Goal: Task Accomplishment & Management: Manage account settings

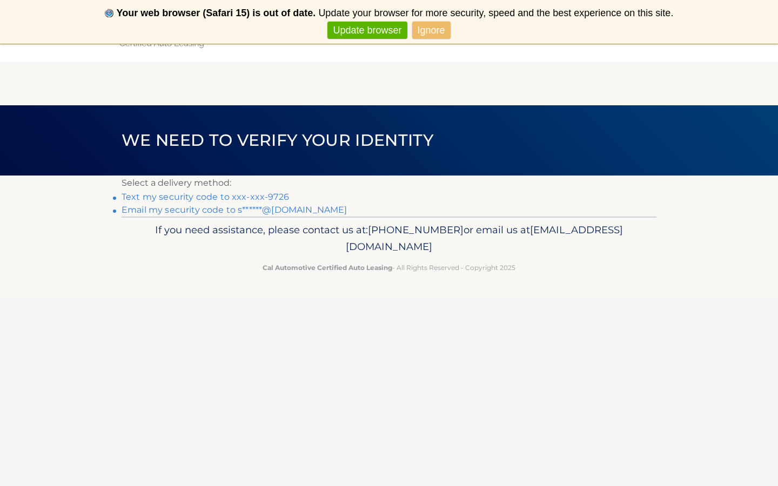
click at [242, 197] on link "Text my security code to xxx-xxx-9726" at bounding box center [205, 197] width 167 height 10
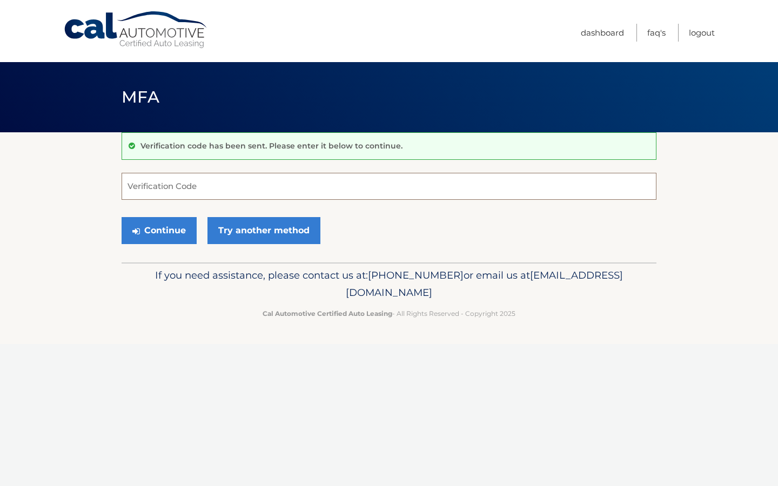
click at [242, 197] on input "Verification Code" at bounding box center [389, 186] width 535 height 27
type input "440644"
click at [180, 234] on button "Continue" at bounding box center [159, 230] width 75 height 27
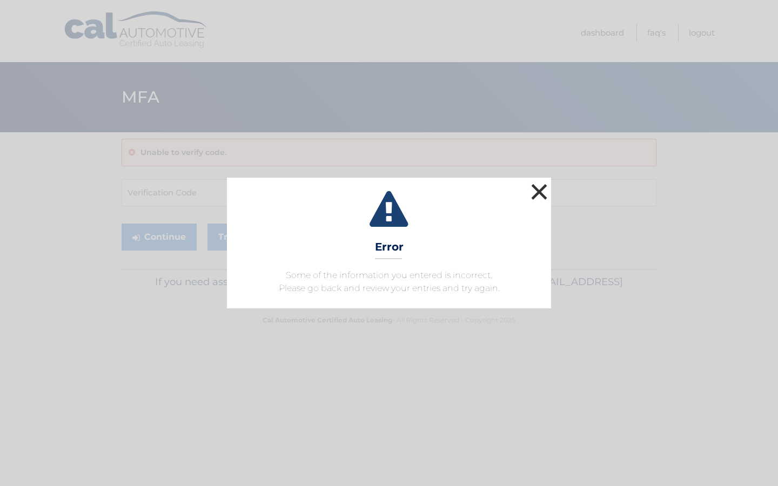
click at [537, 195] on button "×" at bounding box center [539, 192] width 22 height 22
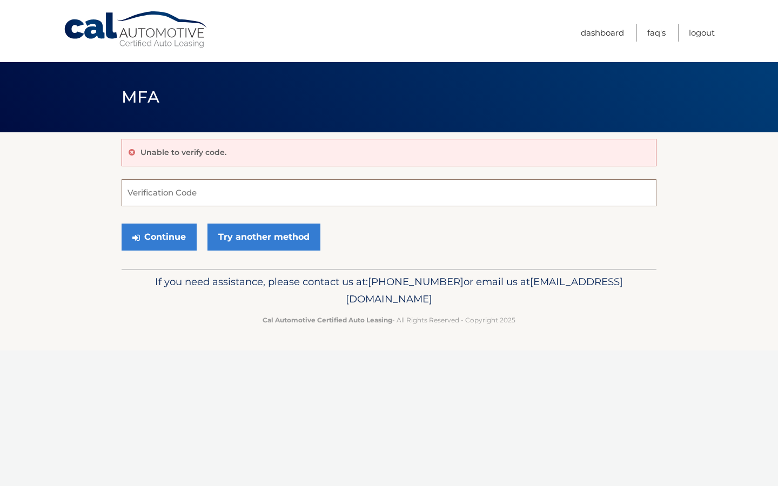
click at [197, 191] on input "Verification Code" at bounding box center [389, 192] width 535 height 27
click at [243, 242] on link "Try another method" at bounding box center [263, 237] width 113 height 27
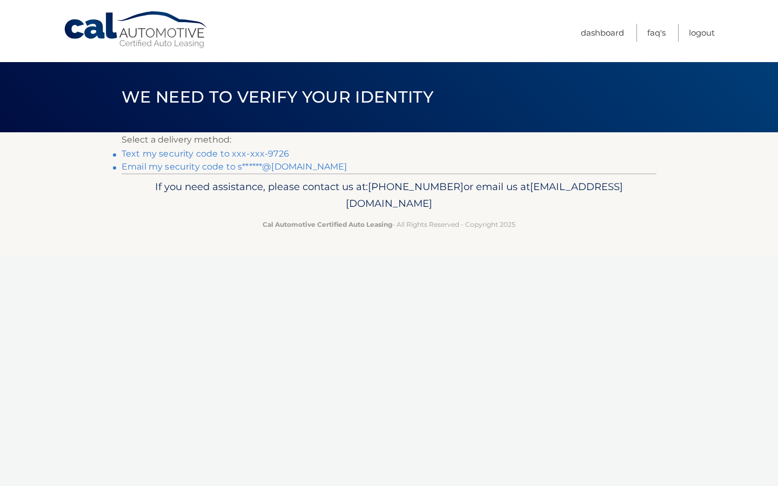
click at [239, 153] on link "Text my security code to xxx-xxx-9726" at bounding box center [205, 154] width 167 height 10
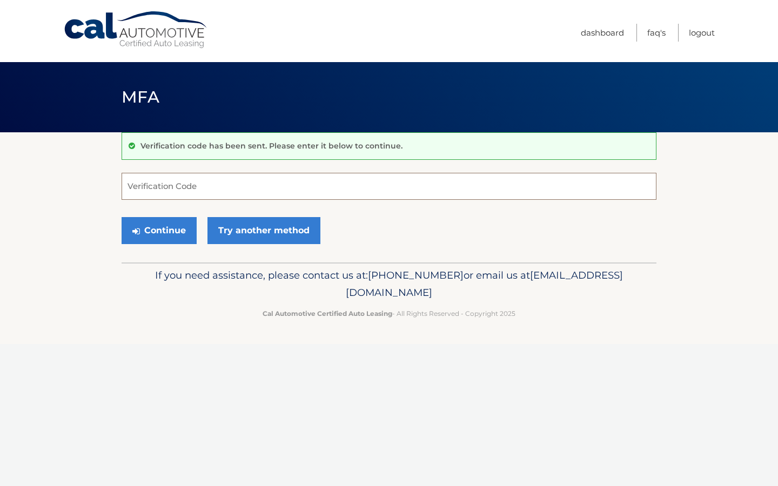
click at [219, 189] on input "Verification Code" at bounding box center [389, 186] width 535 height 27
click at [256, 238] on link "Try another method" at bounding box center [263, 230] width 113 height 27
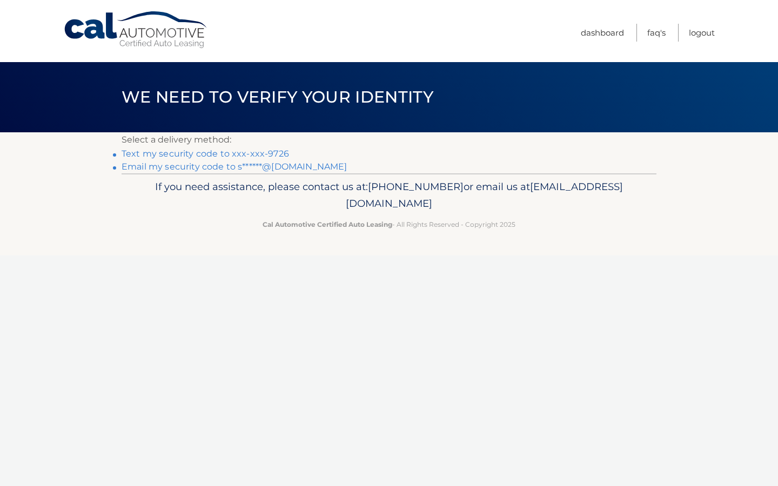
click at [247, 165] on link "Email my security code to s******@[DOMAIN_NAME]" at bounding box center [235, 167] width 226 height 10
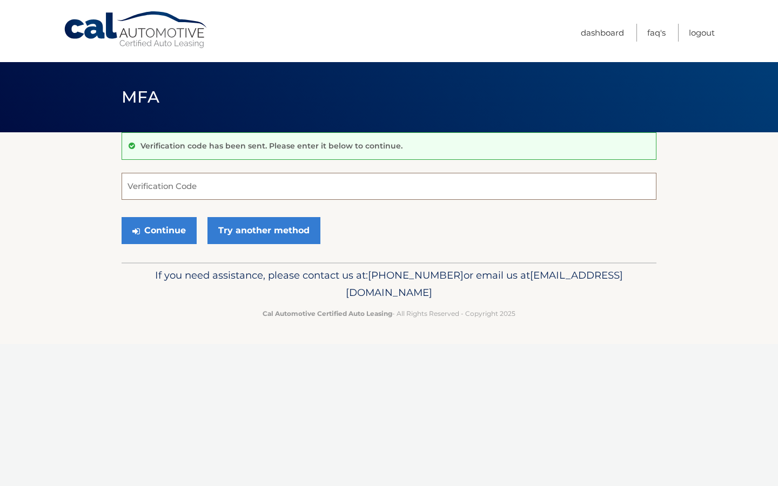
click at [241, 192] on input "Verification Code" at bounding box center [389, 186] width 535 height 27
type input "902598"
click at [173, 232] on button "Continue" at bounding box center [159, 230] width 75 height 27
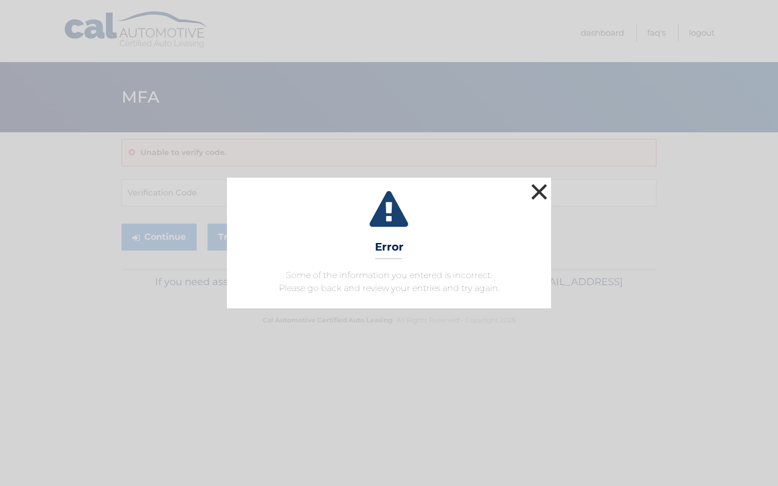
click at [534, 187] on button "×" at bounding box center [539, 192] width 22 height 22
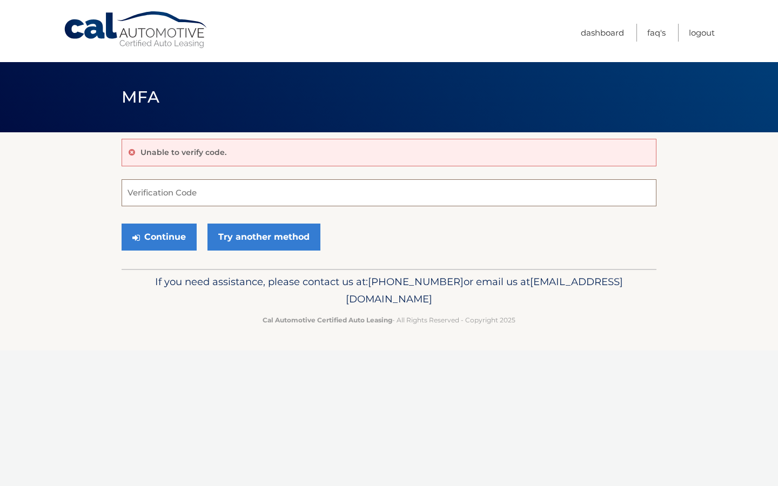
click at [486, 194] on input "Verification Code" at bounding box center [389, 192] width 535 height 27
click at [271, 241] on link "Try another method" at bounding box center [263, 237] width 113 height 27
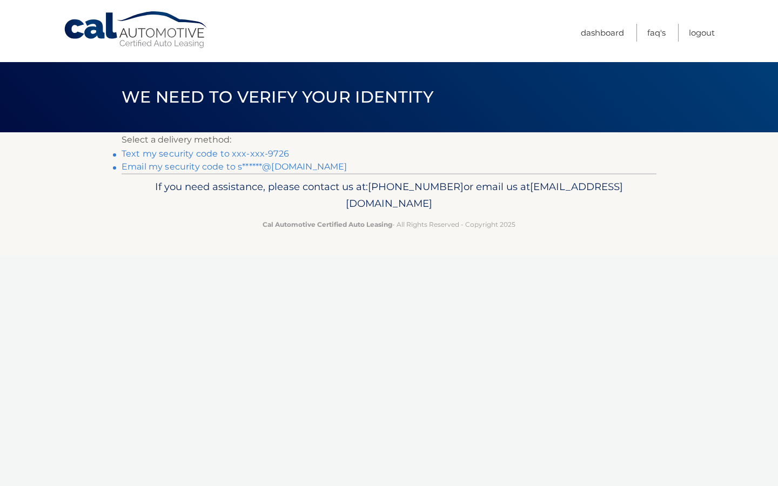
click at [267, 156] on link "Text my security code to xxx-xxx-9726" at bounding box center [205, 154] width 167 height 10
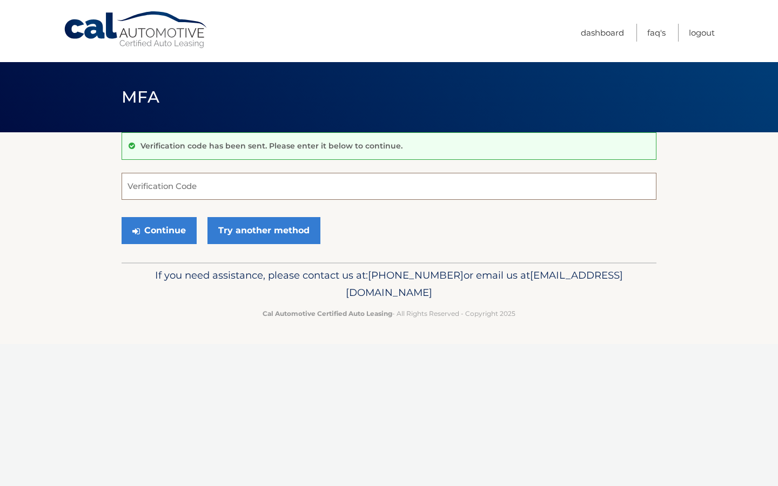
click at [251, 190] on input "Verification Code" at bounding box center [389, 186] width 535 height 27
type input "158223"
click at [162, 231] on button "Continue" at bounding box center [159, 230] width 75 height 27
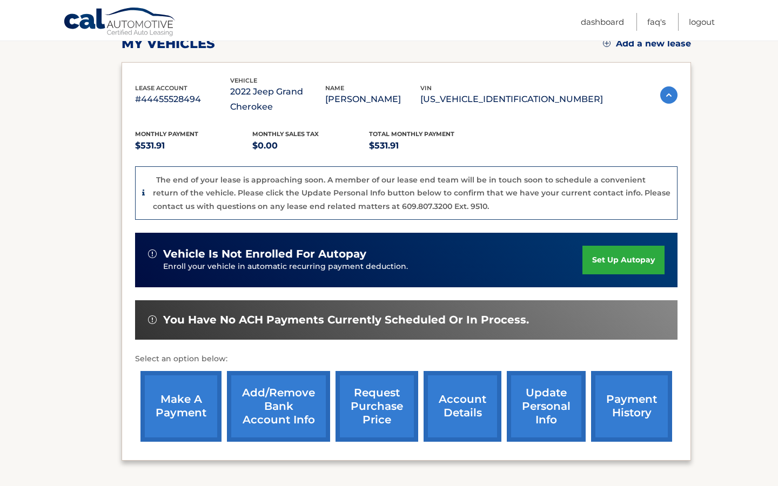
scroll to position [159, 0]
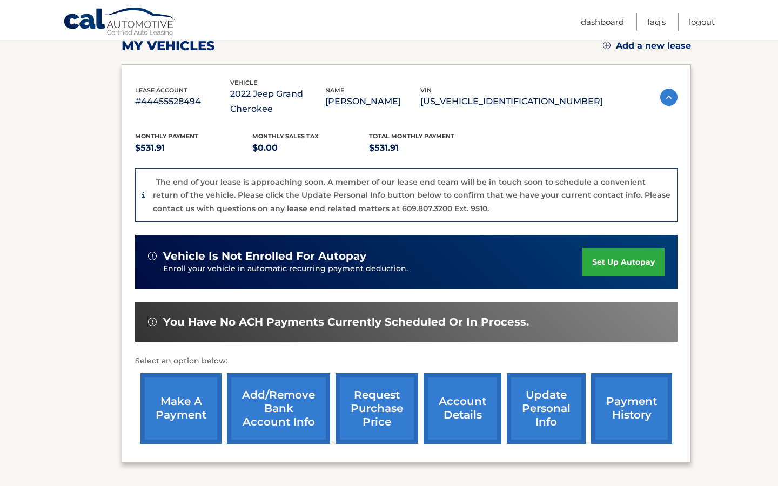
click at [363, 201] on div "The end of your lease is approaching soon. A member of our lease end team will …" at bounding box center [411, 196] width 517 height 40
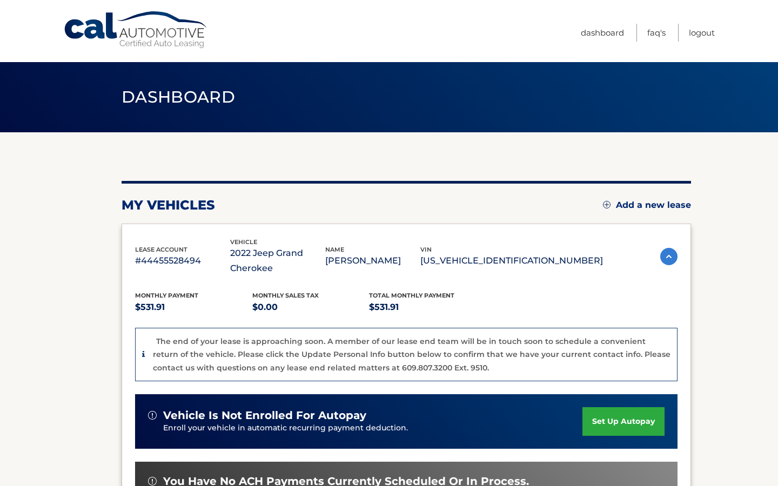
scroll to position [0, 0]
click at [601, 35] on link "Dashboard" at bounding box center [602, 33] width 43 height 18
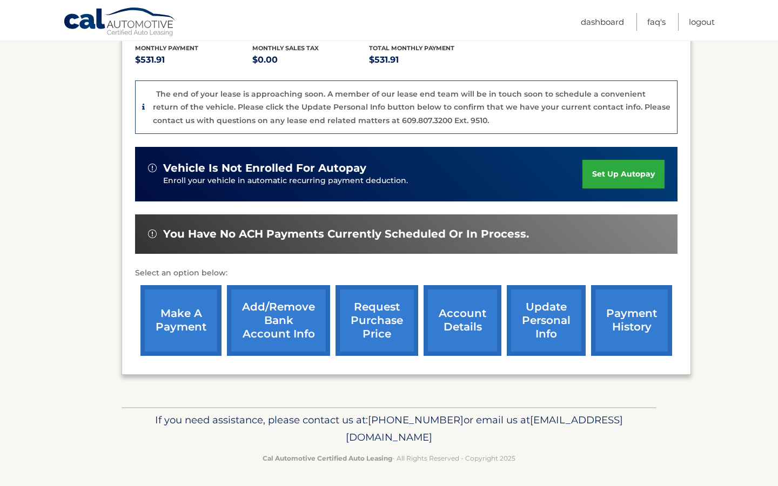
scroll to position [247, 0]
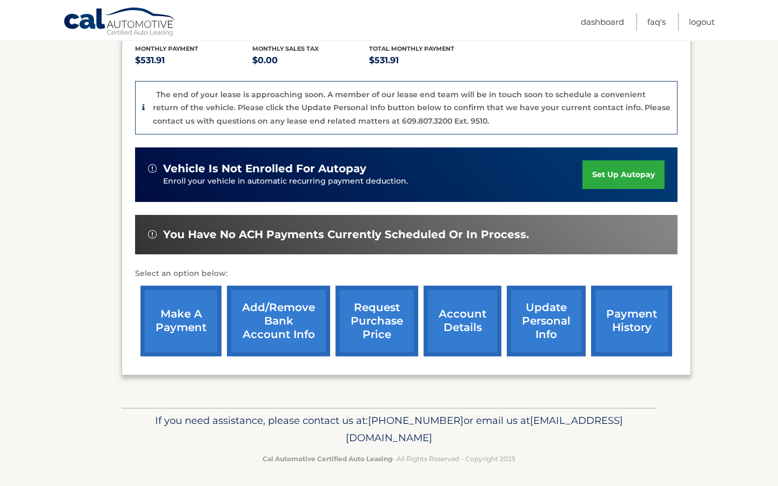
click at [464, 317] on link "account details" at bounding box center [462, 321] width 78 height 71
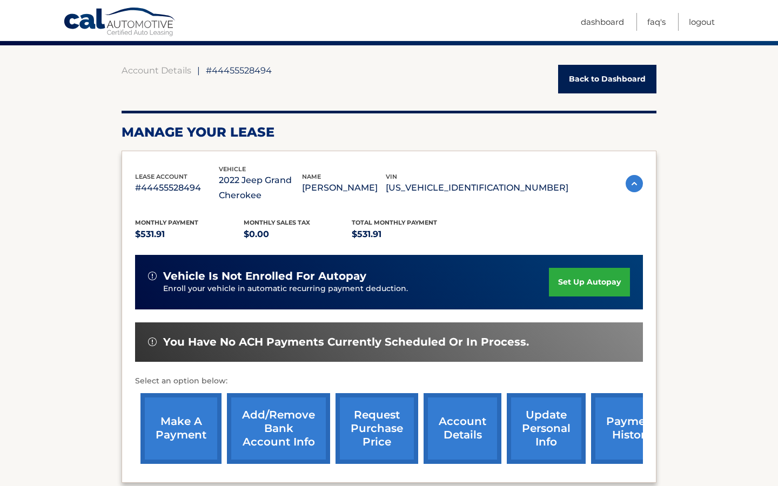
scroll to position [84, 0]
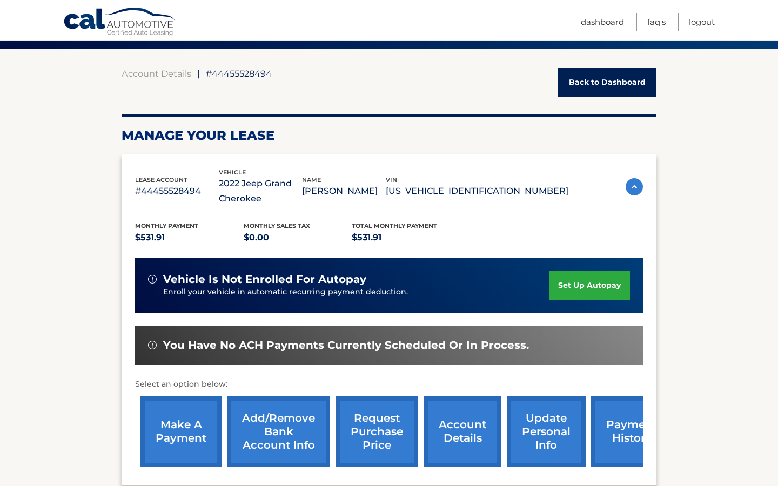
click at [623, 188] on div "lease account #44455528494 vehicle 2022 Jeep Grand Cherokee name ISAIAH STEWART…" at bounding box center [389, 186] width 508 height 39
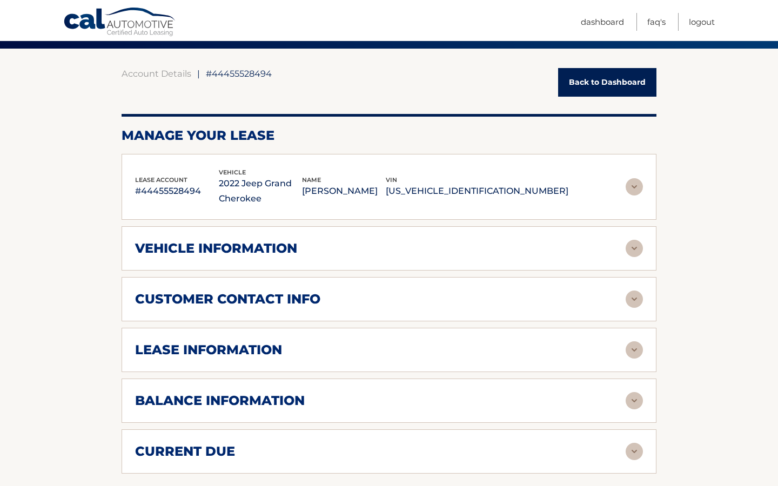
click at [623, 188] on div "lease account #44455528494 vehicle 2022 Jeep Grand Cherokee name ISAIAH STEWART…" at bounding box center [389, 186] width 508 height 39
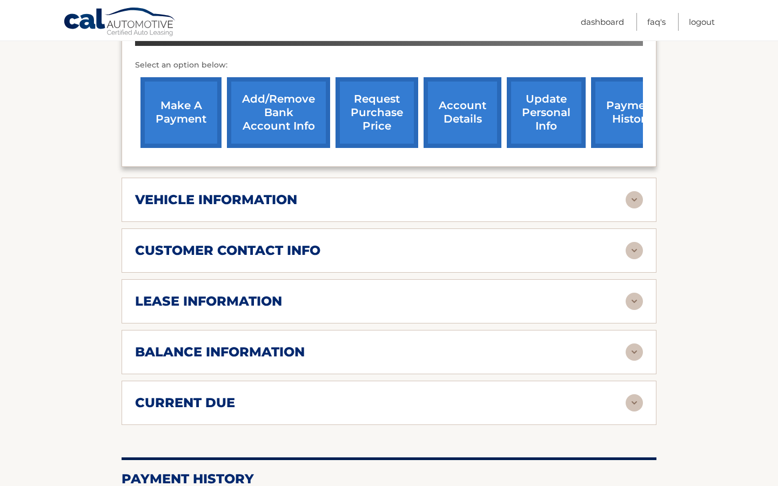
scroll to position [405, 0]
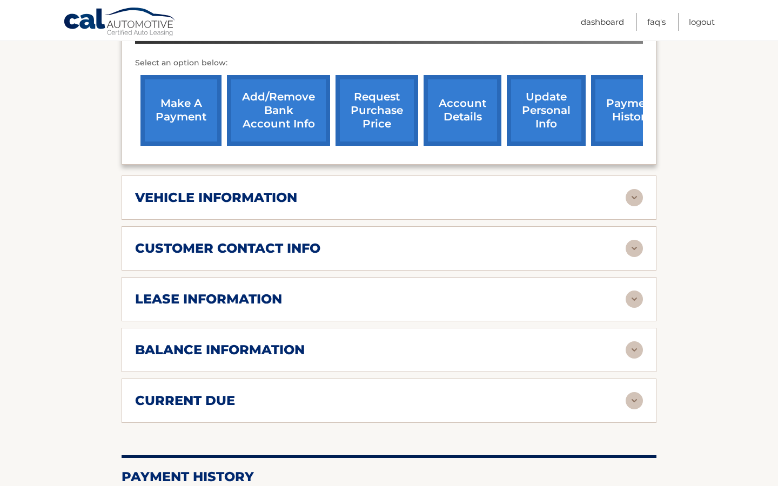
click at [643, 299] on div "lease information Contract Start Date Jun 20, 2022 Term 39 Maturity Date Sep 20…" at bounding box center [389, 299] width 535 height 44
click at [636, 301] on img at bounding box center [633, 299] width 17 height 17
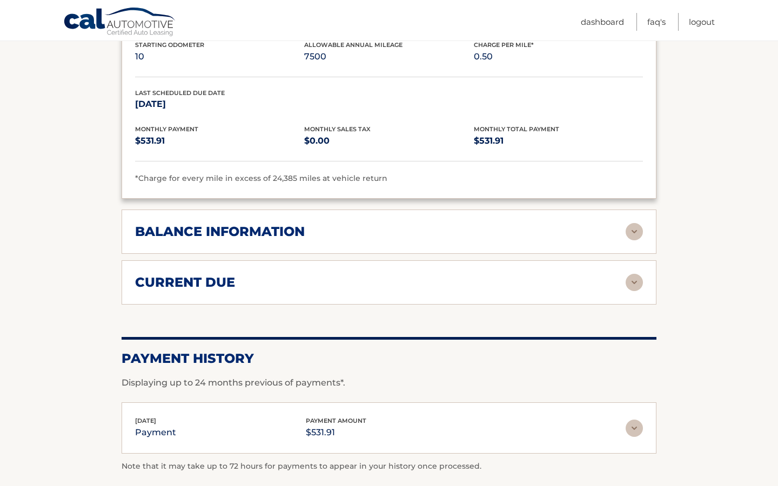
scroll to position [732, 0]
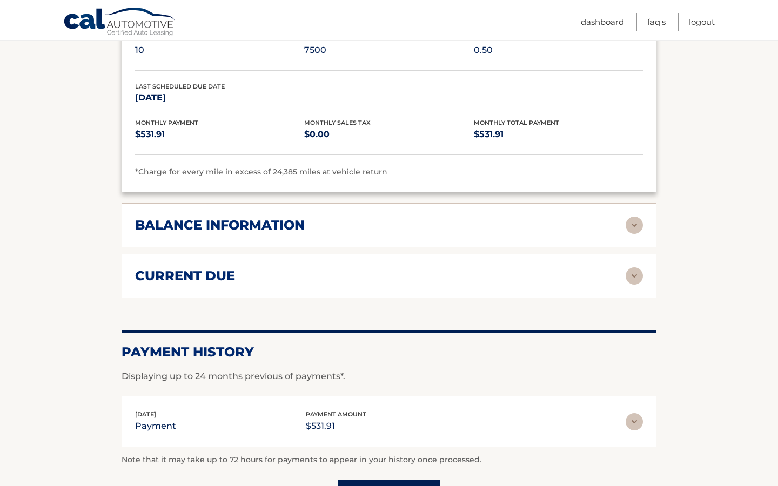
click at [630, 227] on img at bounding box center [633, 225] width 17 height 17
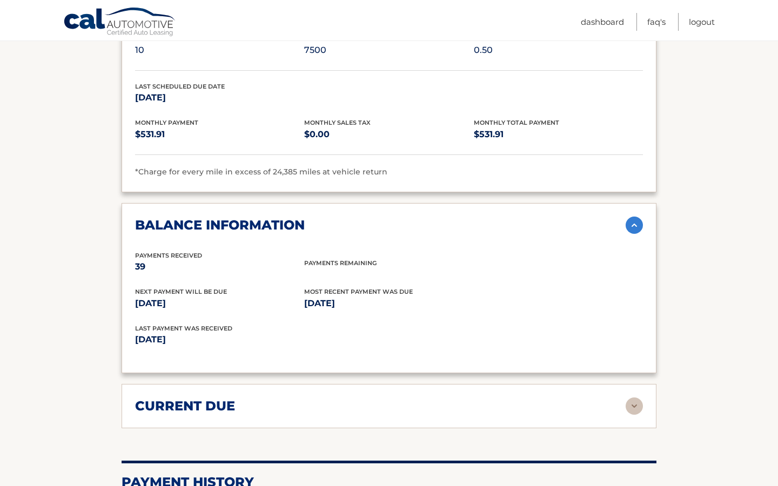
click at [630, 227] on img at bounding box center [633, 225] width 17 height 17
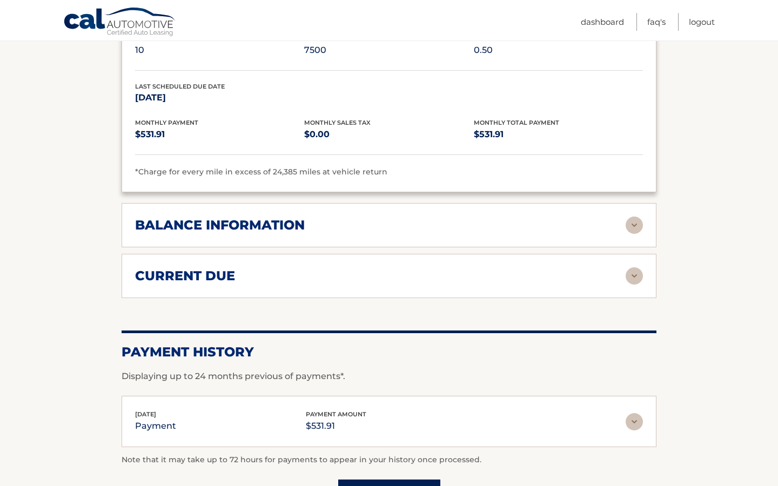
click at [633, 263] on div "current due Late Charges $0.00 Miscelleneous Charges* $0.00 Sales Tax $0.00 pay…" at bounding box center [389, 276] width 535 height 44
click at [636, 268] on img at bounding box center [633, 275] width 17 height 17
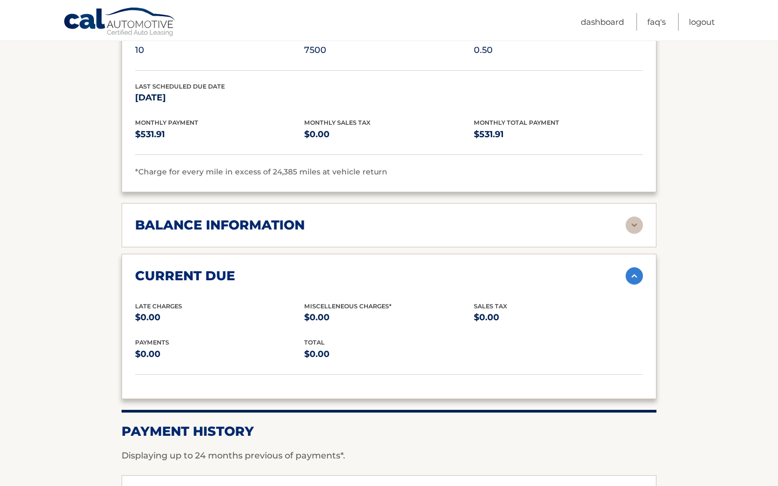
click at [636, 268] on img at bounding box center [633, 275] width 17 height 17
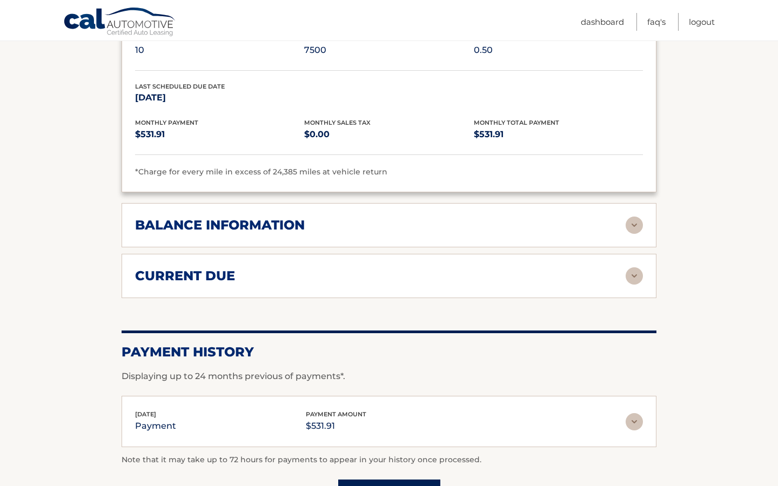
click at [636, 268] on img at bounding box center [633, 275] width 17 height 17
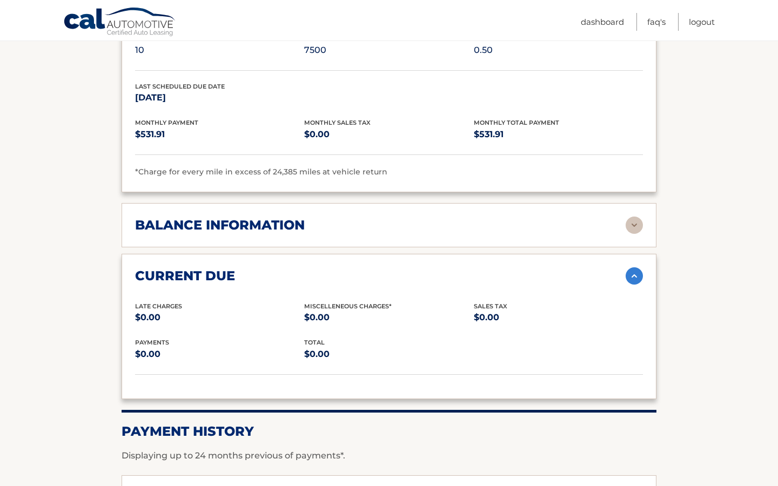
click at [636, 268] on img at bounding box center [633, 275] width 17 height 17
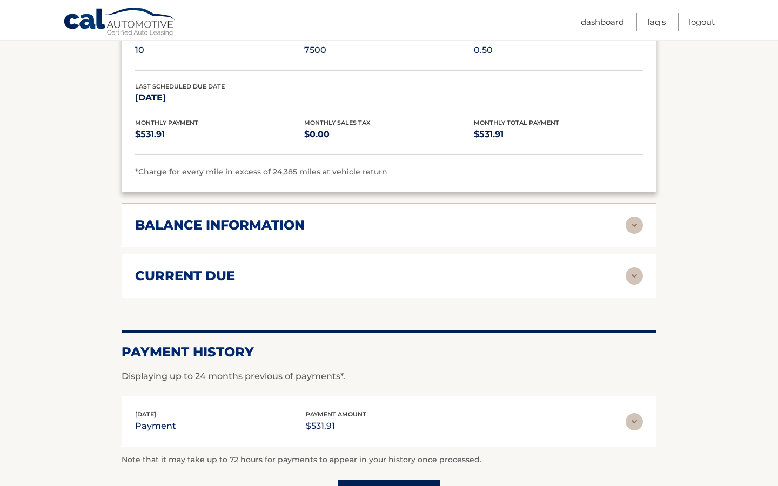
click at [639, 228] on img at bounding box center [633, 225] width 17 height 17
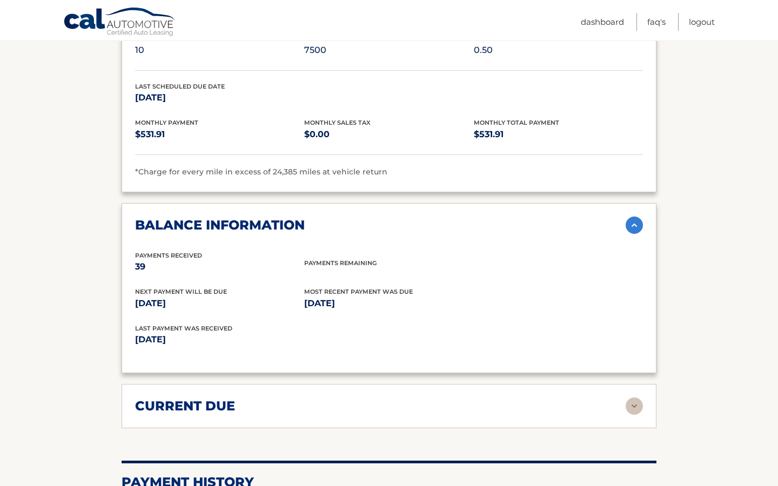
click at [639, 228] on img at bounding box center [633, 225] width 17 height 17
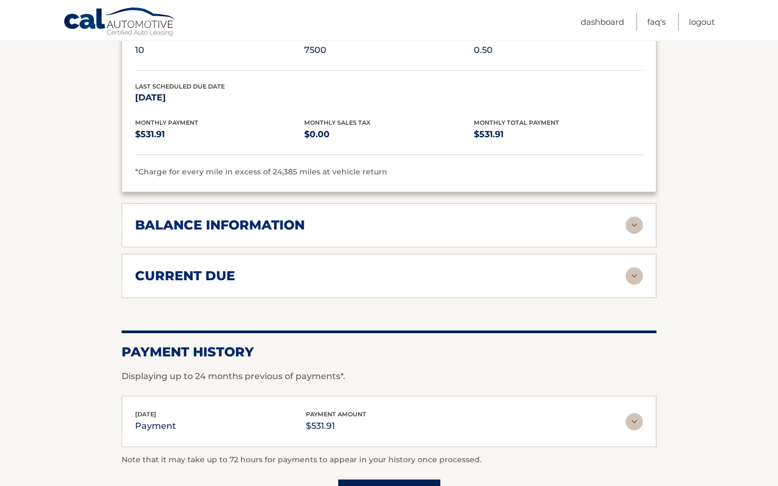
click at [639, 228] on img at bounding box center [633, 225] width 17 height 17
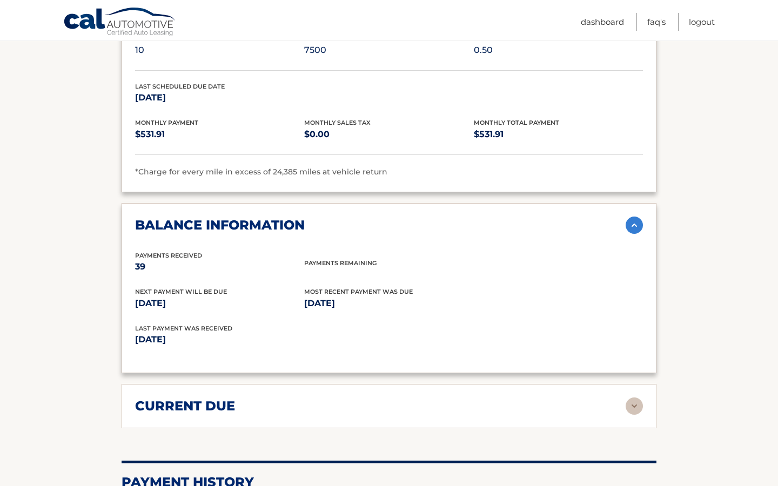
click at [639, 228] on img at bounding box center [633, 225] width 17 height 17
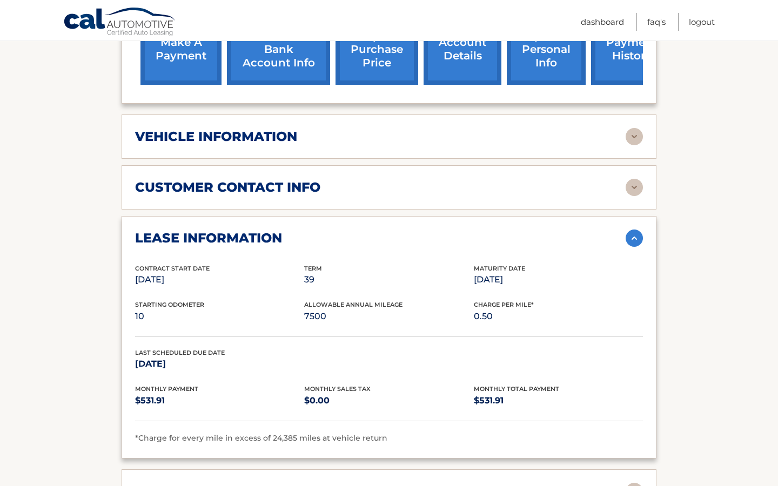
scroll to position [463, 0]
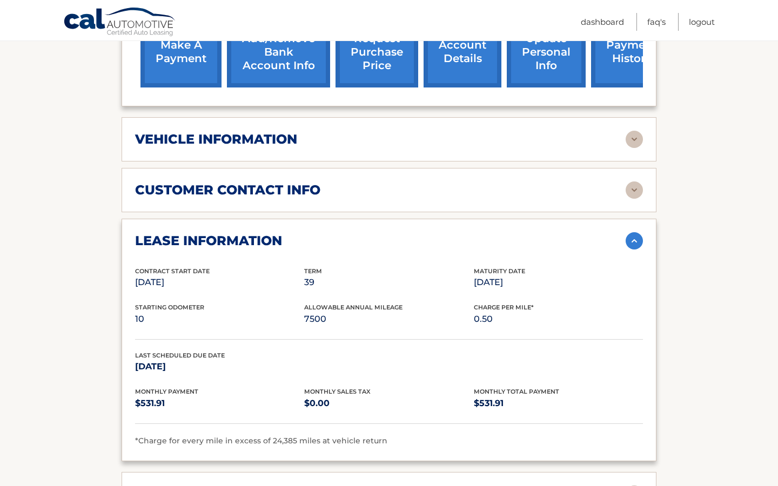
click at [630, 191] on img at bounding box center [633, 189] width 17 height 17
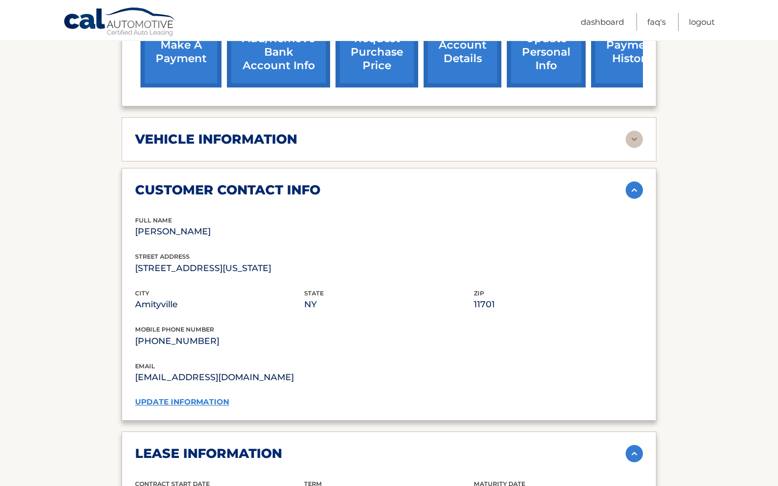
click at [635, 137] on img at bounding box center [633, 139] width 17 height 17
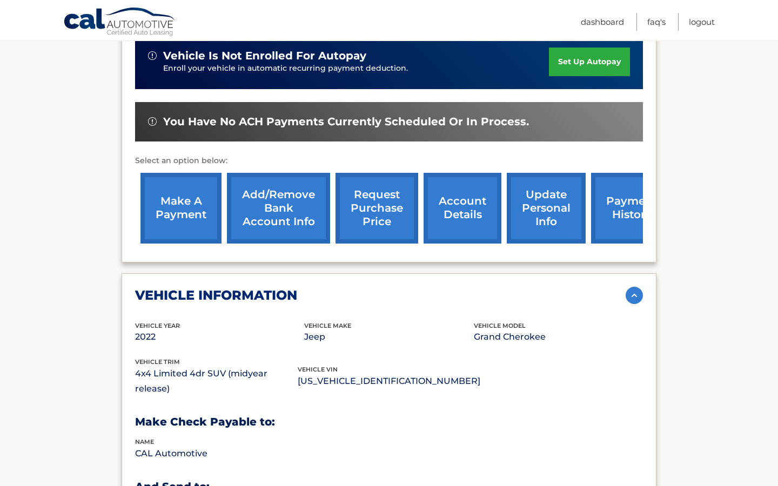
scroll to position [312, 0]
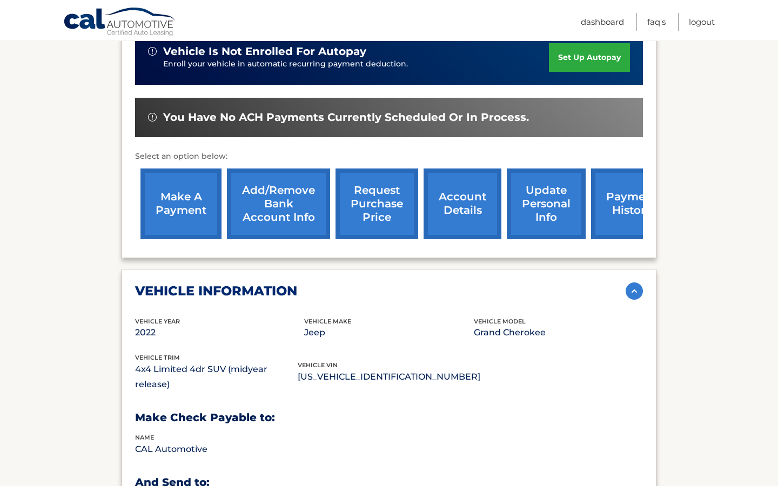
click at [631, 287] on img at bounding box center [633, 290] width 17 height 17
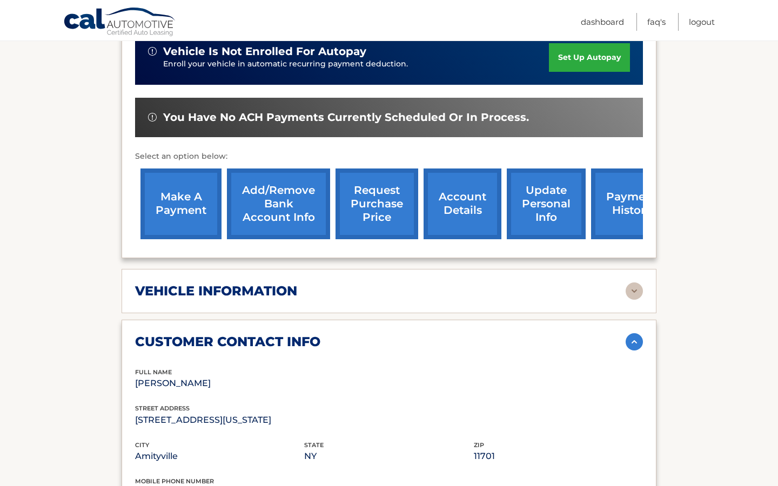
click at [635, 344] on img at bounding box center [633, 341] width 17 height 17
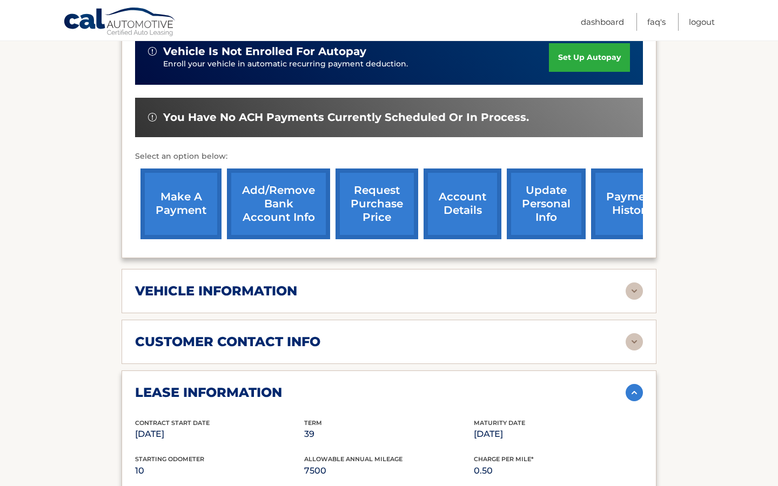
click at [631, 392] on img at bounding box center [633, 392] width 17 height 17
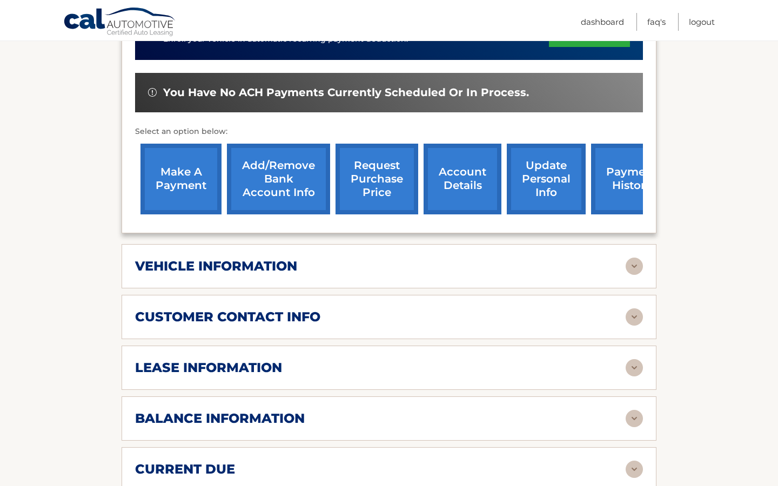
scroll to position [346, 0]
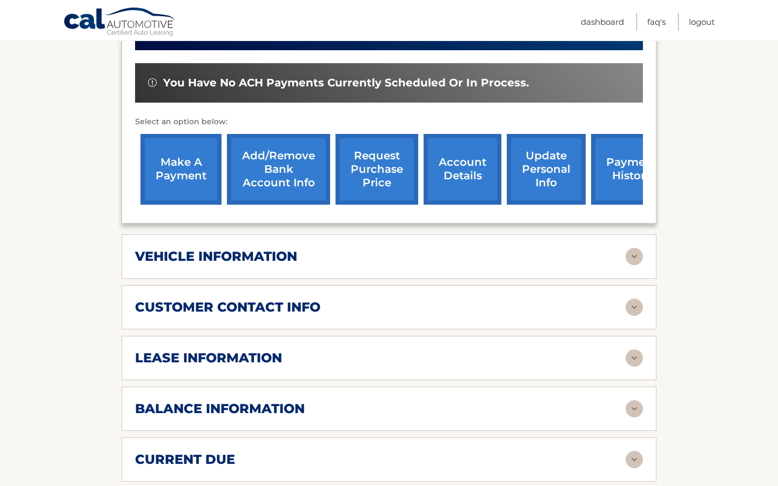
click at [629, 259] on img at bounding box center [633, 256] width 17 height 17
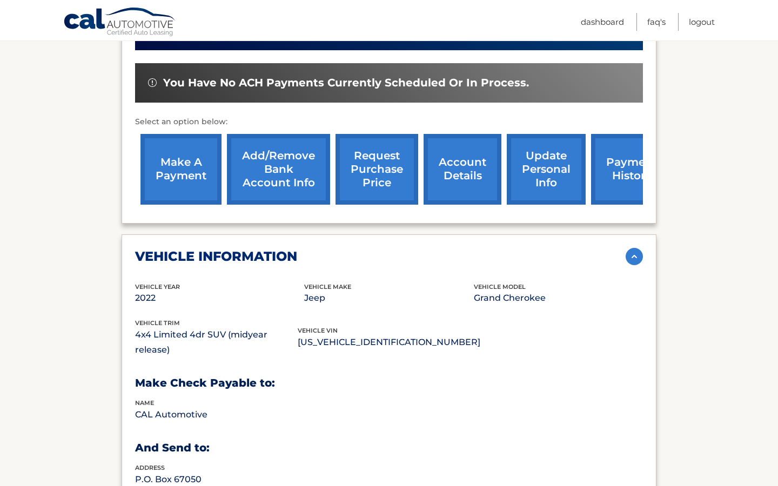
click at [629, 259] on img at bounding box center [633, 256] width 17 height 17
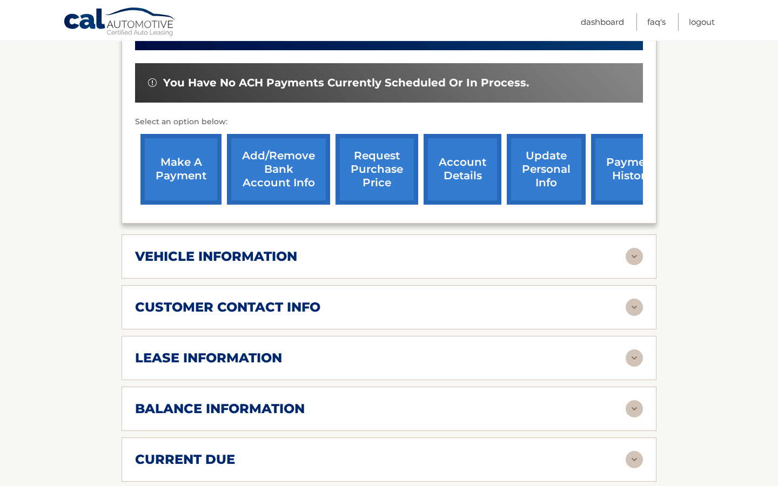
click at [623, 309] on div "customer contact info" at bounding box center [380, 307] width 490 height 16
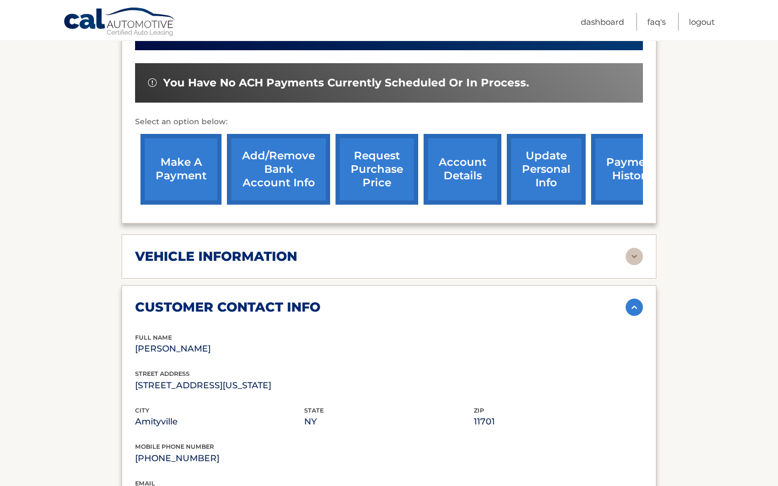
click at [623, 309] on div "customer contact info" at bounding box center [380, 307] width 490 height 16
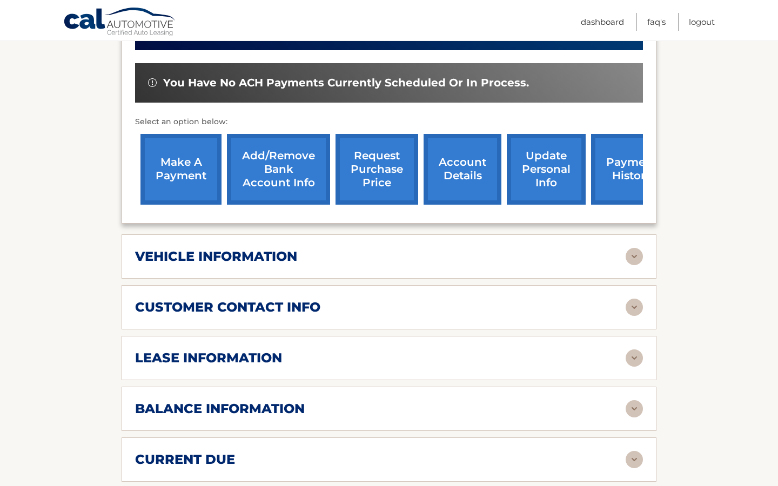
click at [630, 355] on img at bounding box center [633, 357] width 17 height 17
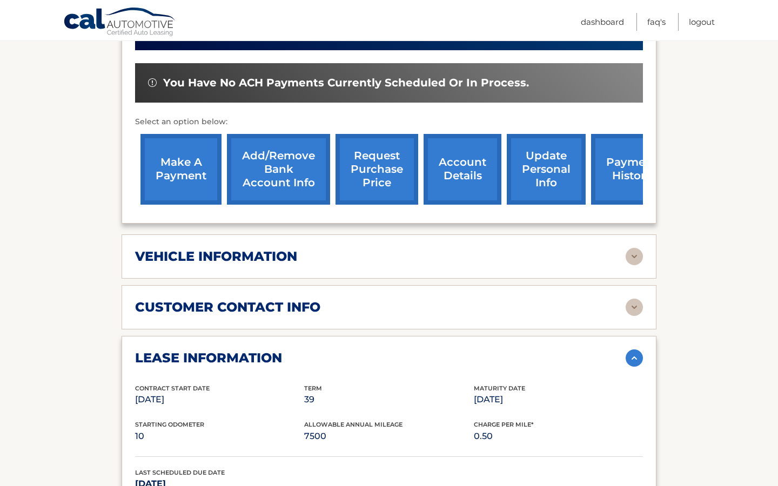
click at [630, 355] on img at bounding box center [633, 357] width 17 height 17
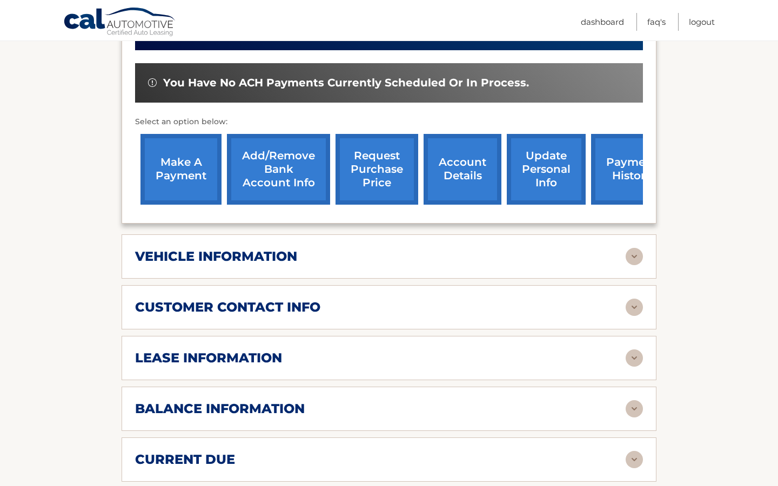
click at [631, 409] on img at bounding box center [633, 408] width 17 height 17
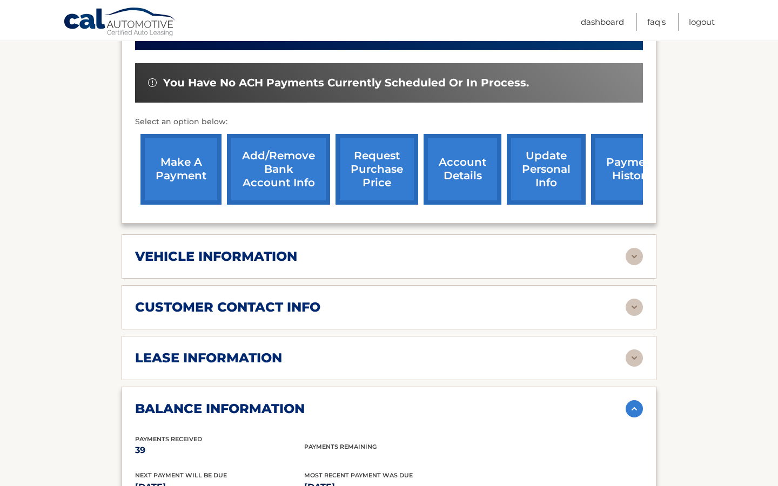
click at [631, 409] on img at bounding box center [633, 408] width 17 height 17
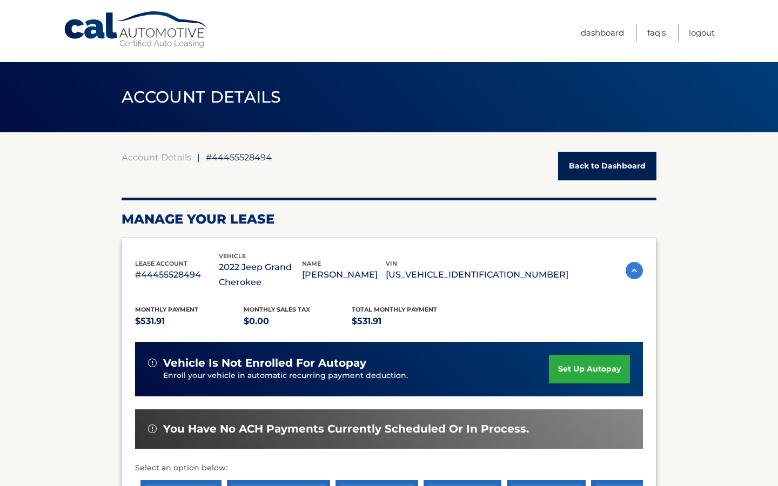
scroll to position [0, 0]
click at [509, 28] on nav "Menu Dashboard FAQ's Logout" at bounding box center [466, 31] width 497 height 62
